Goal: Information Seeking & Learning: Learn about a topic

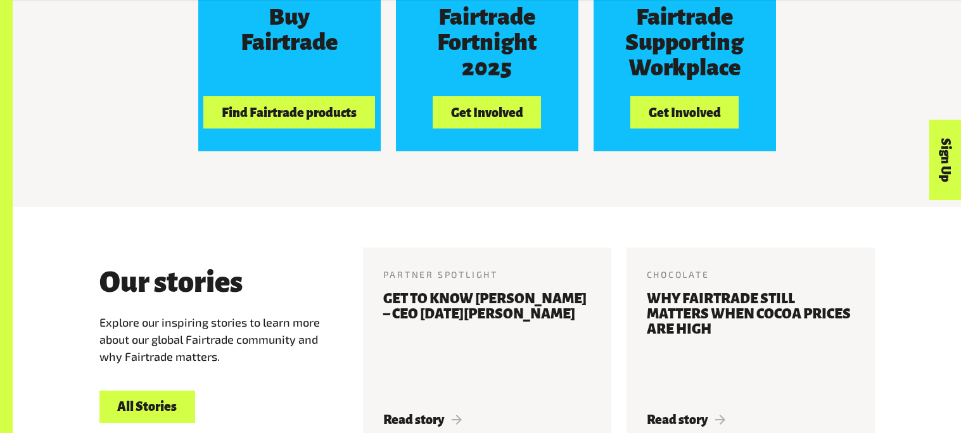
scroll to position [1403, 0]
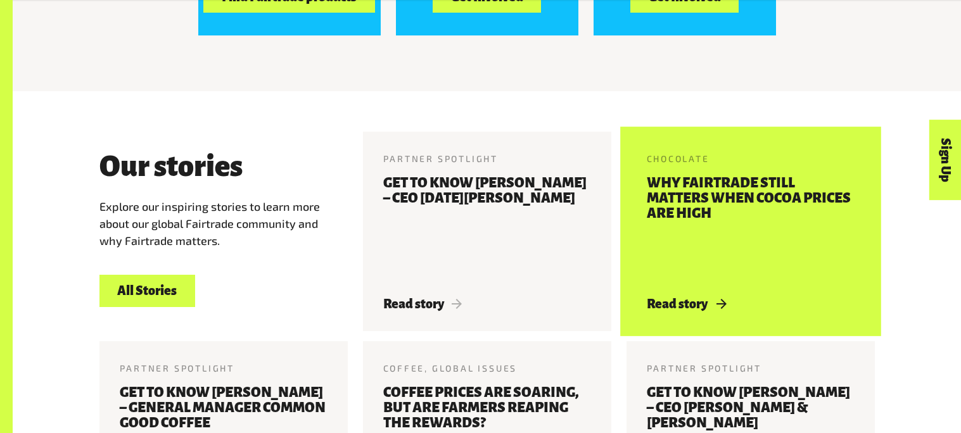
click at [740, 161] on div "Chocolate 22 May 2025 Why Fairtrade still matters when cocoa prices are high Re…" at bounding box center [750, 232] width 248 height 200
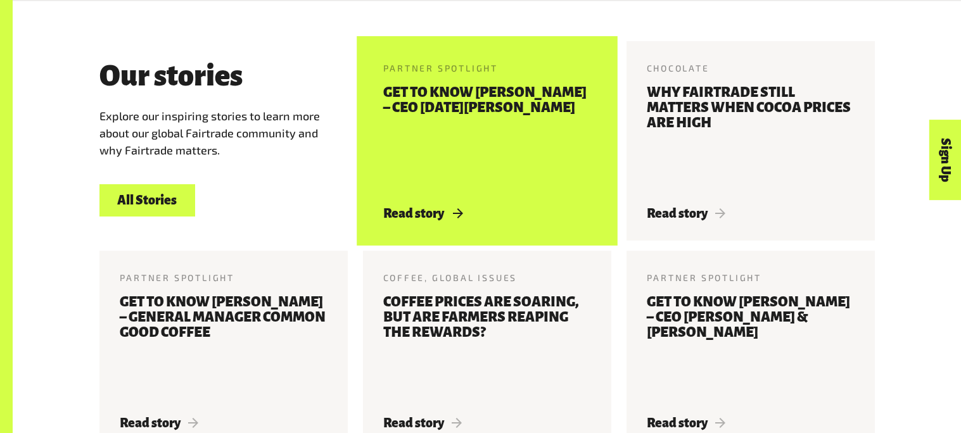
scroll to position [1538, 0]
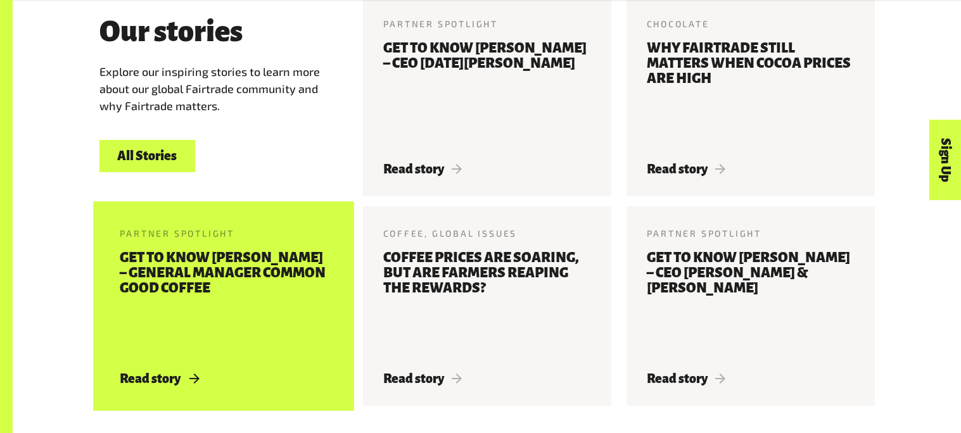
click at [217, 279] on h3 "Get to know [PERSON_NAME] – General Manager Common Good Coffee" at bounding box center [224, 303] width 208 height 106
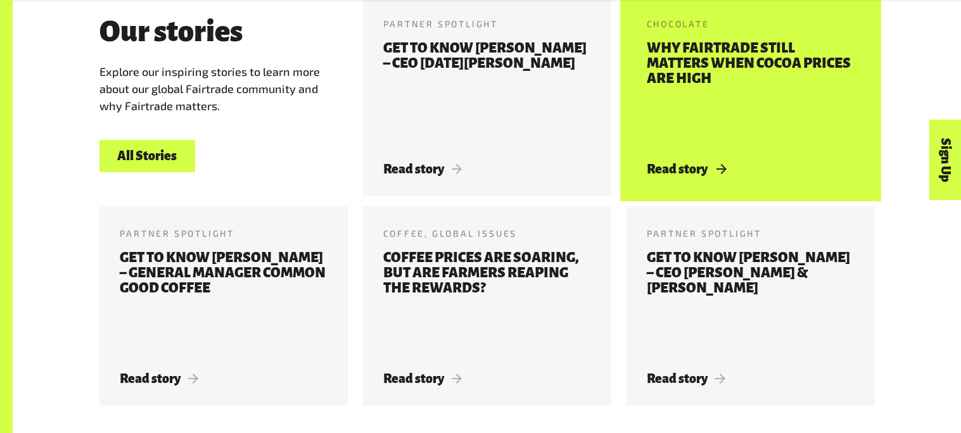
click at [647, 123] on h3 "Why Fairtrade still matters when cocoa prices are high" at bounding box center [751, 94] width 208 height 106
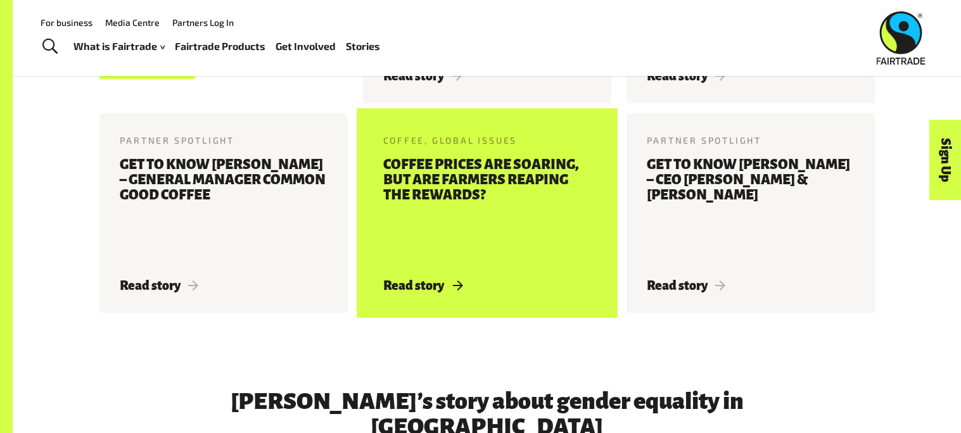
scroll to position [1629, 0]
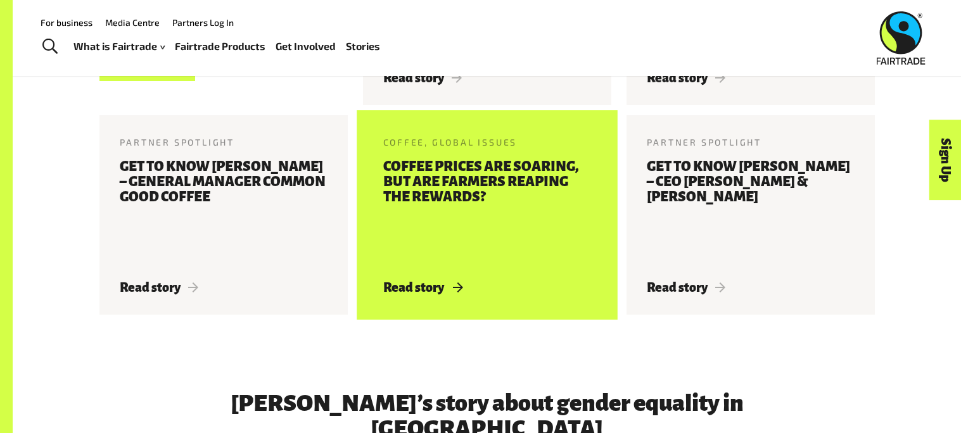
click at [427, 231] on h3 "Coffee prices are soaring, but are farmers reaping the rewards?" at bounding box center [487, 212] width 208 height 106
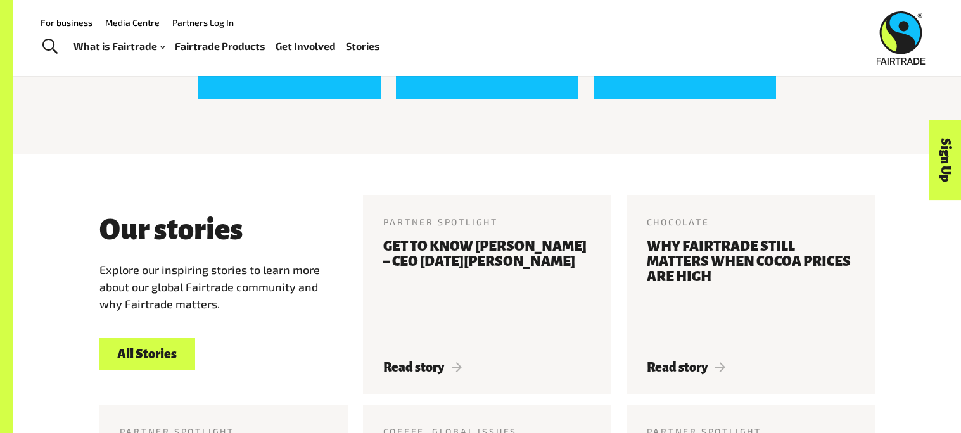
scroll to position [1329, 0]
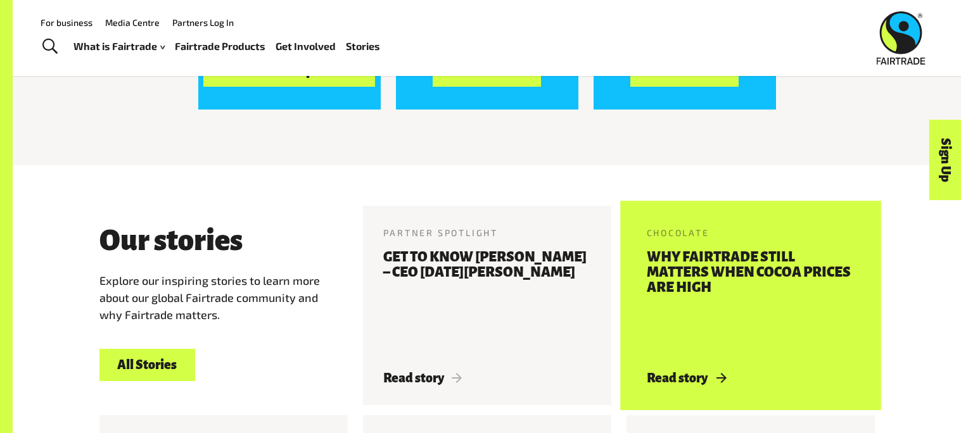
click at [730, 352] on h3 "Why Fairtrade still matters when cocoa prices are high" at bounding box center [751, 303] width 208 height 106
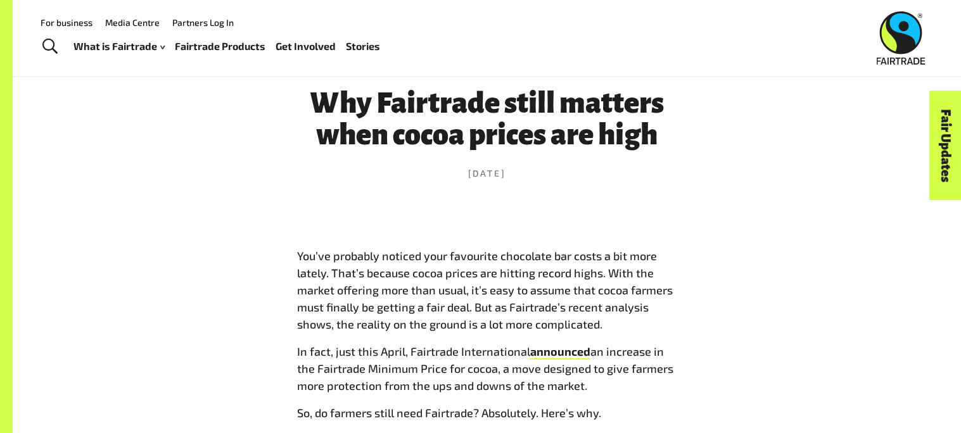
scroll to position [456, 0]
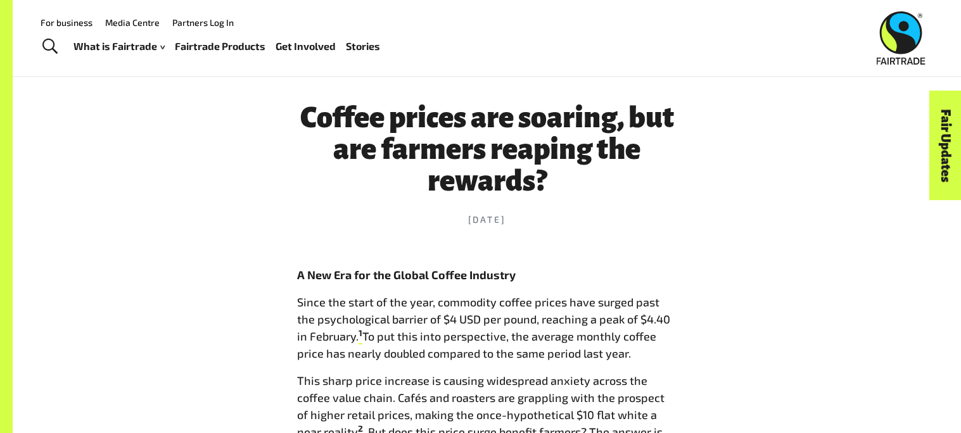
scroll to position [443, 0]
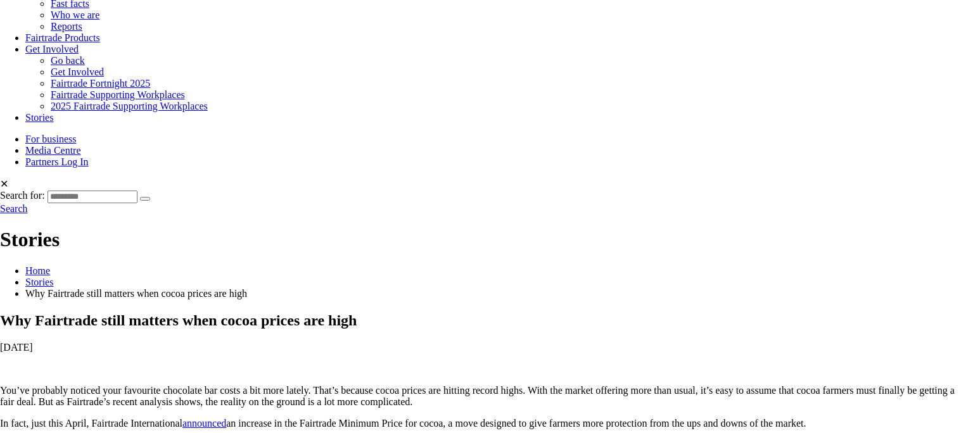
scroll to position [453, 0]
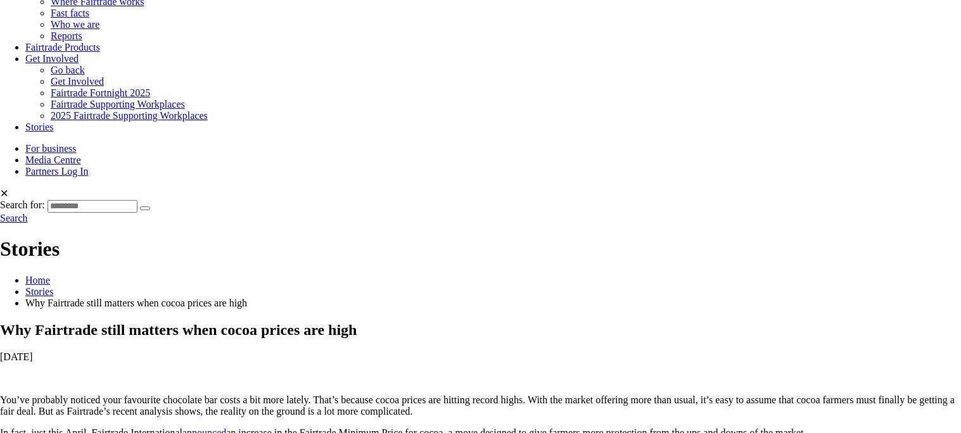
click at [33, 352] on time "[DATE]" at bounding box center [16, 357] width 33 height 11
